Goal: Complete application form

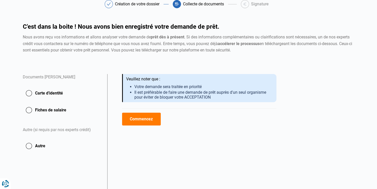
scroll to position [28, 0]
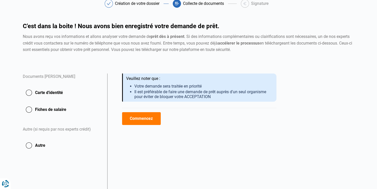
click at [33, 92] on button "Carte d'identité" at bounding box center [62, 92] width 78 height 13
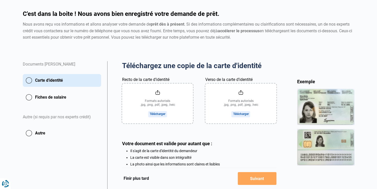
scroll to position [41, 0]
click at [160, 116] on input "Recto de la carte d'identité" at bounding box center [157, 103] width 71 height 40
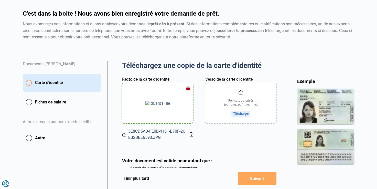
click at [246, 114] on input "Verso de la carte d'identité" at bounding box center [240, 103] width 71 height 40
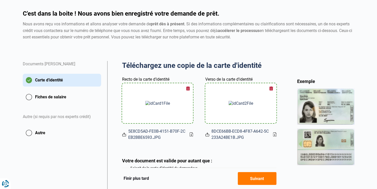
click at [273, 89] on button "button" at bounding box center [272, 89] width 8 height 8
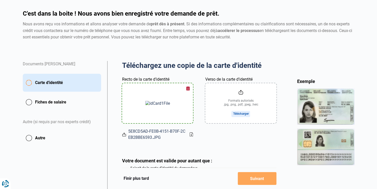
click at [237, 112] on input "Verso de la carte d'identité" at bounding box center [240, 103] width 71 height 40
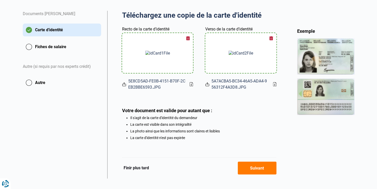
scroll to position [98, 0]
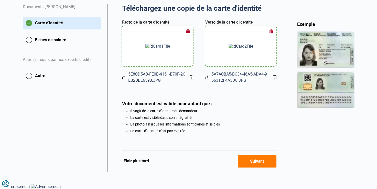
click at [254, 165] on button "Suivant" at bounding box center [257, 161] width 39 height 13
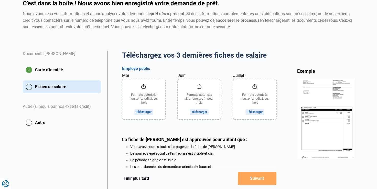
scroll to position [50, 0]
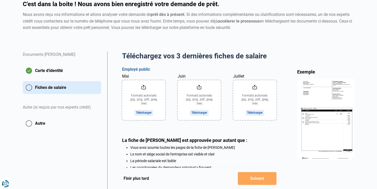
click at [143, 111] on input "Mai" at bounding box center [143, 100] width 43 height 40
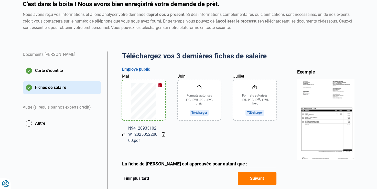
click at [199, 114] on input "Juin" at bounding box center [199, 100] width 43 height 40
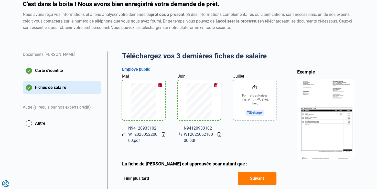
click at [258, 114] on input "Juillet" at bounding box center [254, 100] width 43 height 40
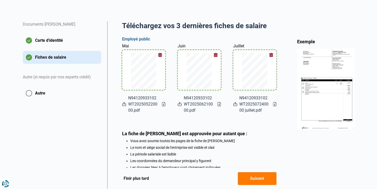
scroll to position [82, 0]
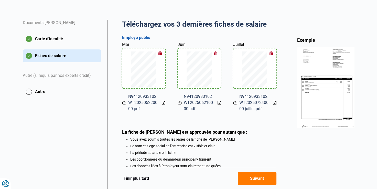
click at [255, 177] on button "Suivant" at bounding box center [257, 178] width 39 height 13
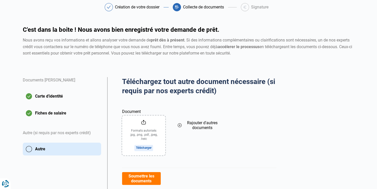
scroll to position [26, 0]
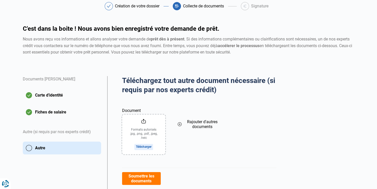
click at [143, 148] on input "Document" at bounding box center [143, 134] width 43 height 40
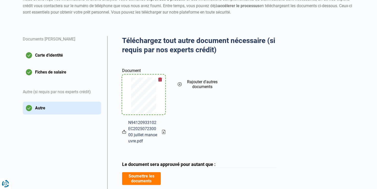
scroll to position [67, 0]
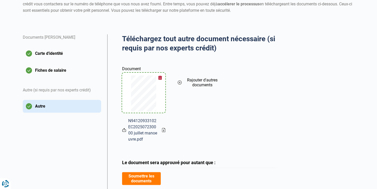
click at [178, 84] on icon at bounding box center [180, 83] width 4 height 6
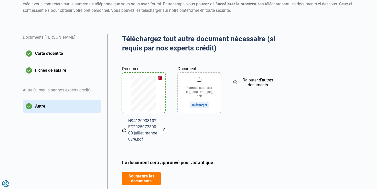
click at [197, 106] on input "Document" at bounding box center [199, 93] width 43 height 40
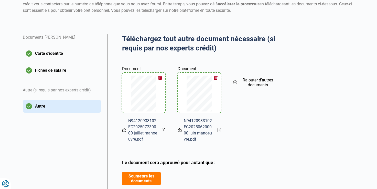
click at [235, 82] on icon at bounding box center [235, 83] width 0 height 2
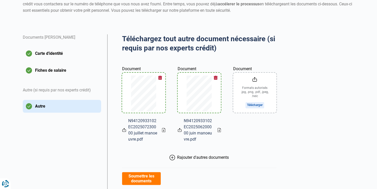
click at [249, 107] on input "Document" at bounding box center [254, 93] width 43 height 40
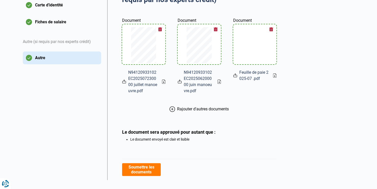
scroll to position [119, 0]
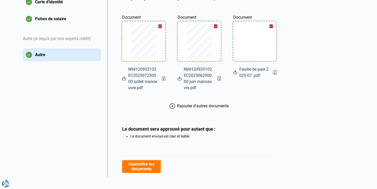
click at [142, 168] on button "Soumettre les documents" at bounding box center [141, 166] width 39 height 13
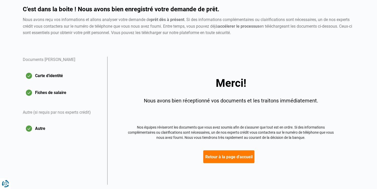
scroll to position [58, 0]
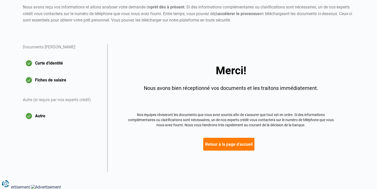
click at [223, 147] on button "Retour à la page d'accueil" at bounding box center [228, 144] width 51 height 13
